Goal: Task Accomplishment & Management: Manage account settings

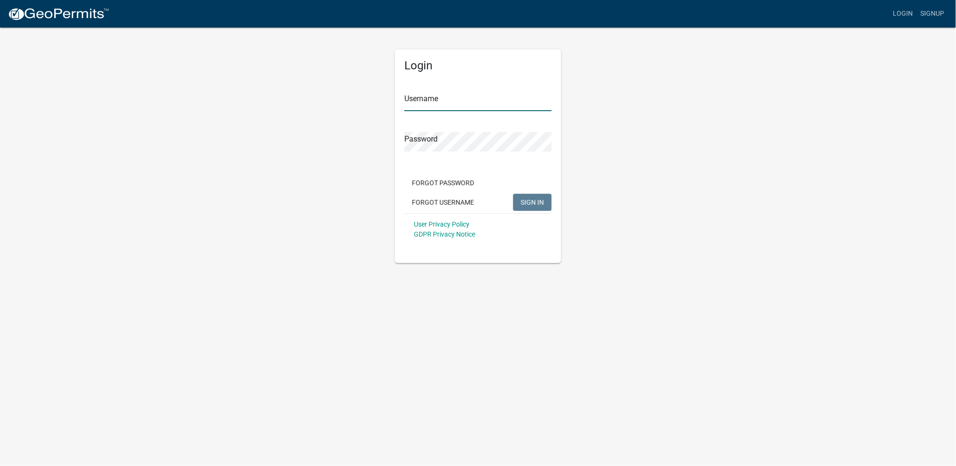
type input "[PERSON_NAME] Septic"
click at [531, 199] on span "SIGN IN" at bounding box center [532, 202] width 23 height 8
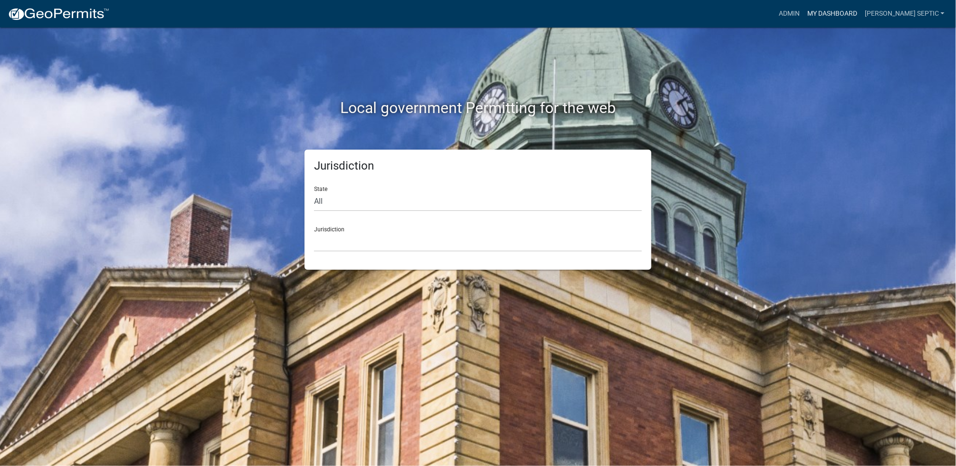
click at [861, 13] on link "My Dashboard" at bounding box center [831, 14] width 57 height 18
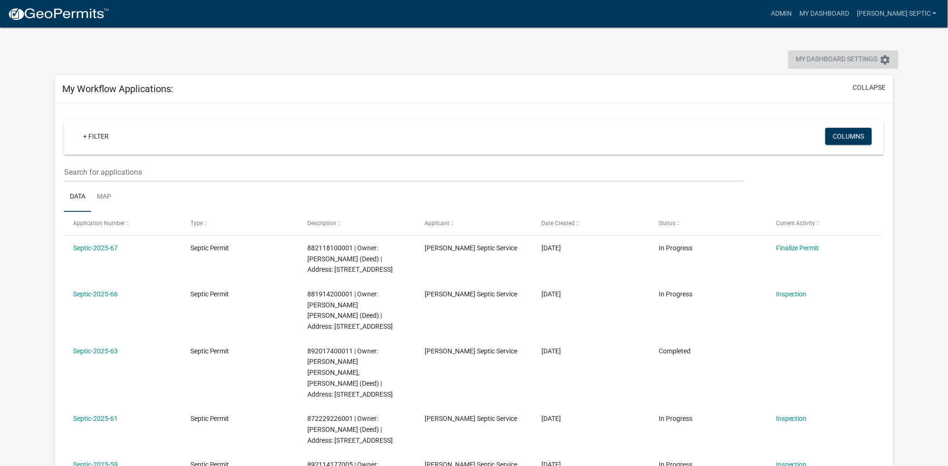
click at [863, 58] on span "My Dashboard Settings" at bounding box center [837, 59] width 82 height 11
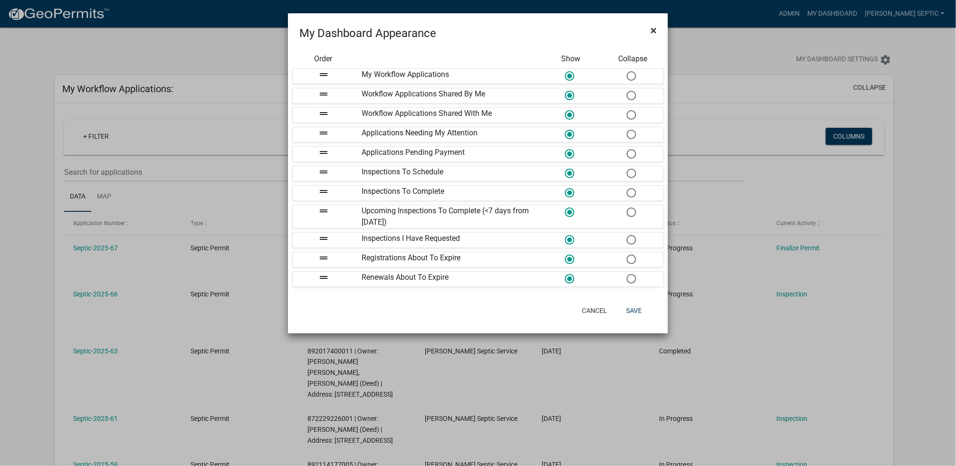
click at [656, 30] on span "×" at bounding box center [653, 30] width 6 height 13
